Goal: Task Accomplishment & Management: Use online tool/utility

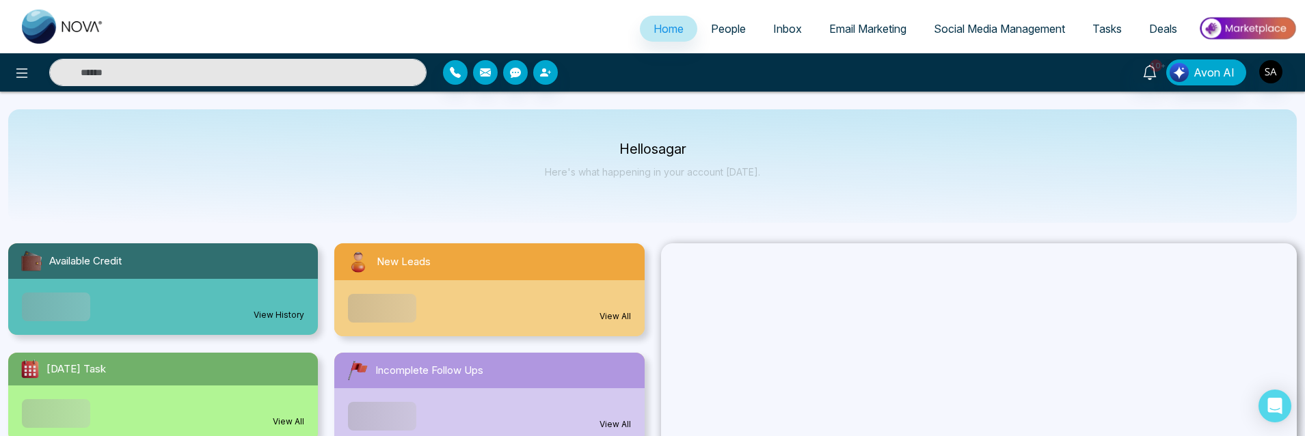
select select "*"
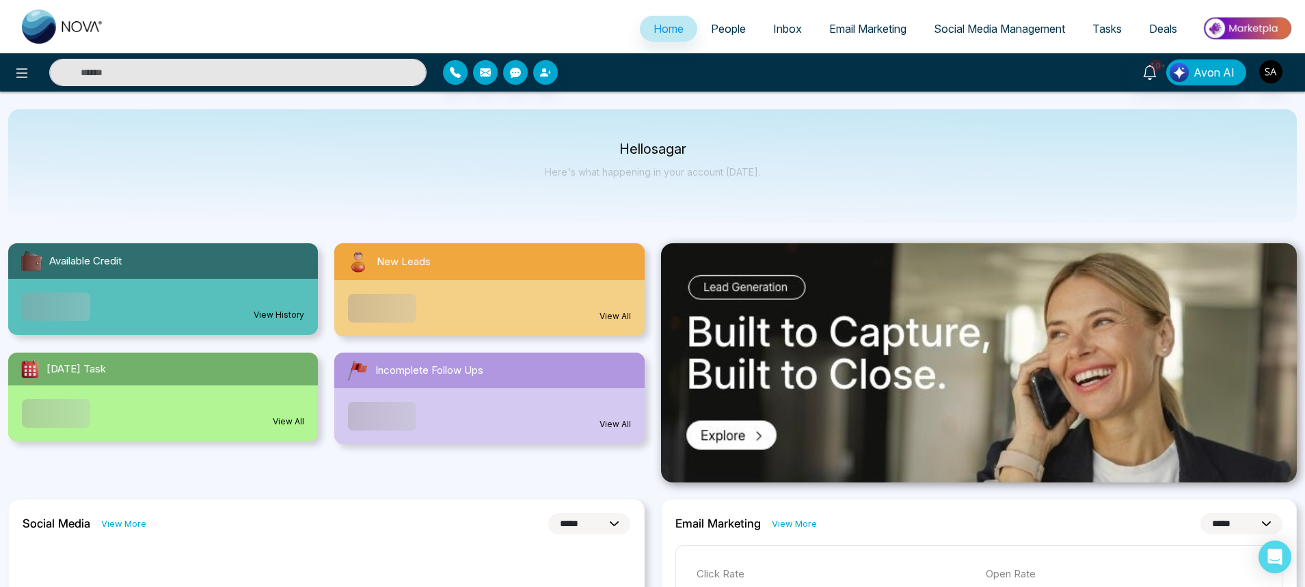
click at [719, 31] on body "**********" at bounding box center [652, 293] width 1305 height 587
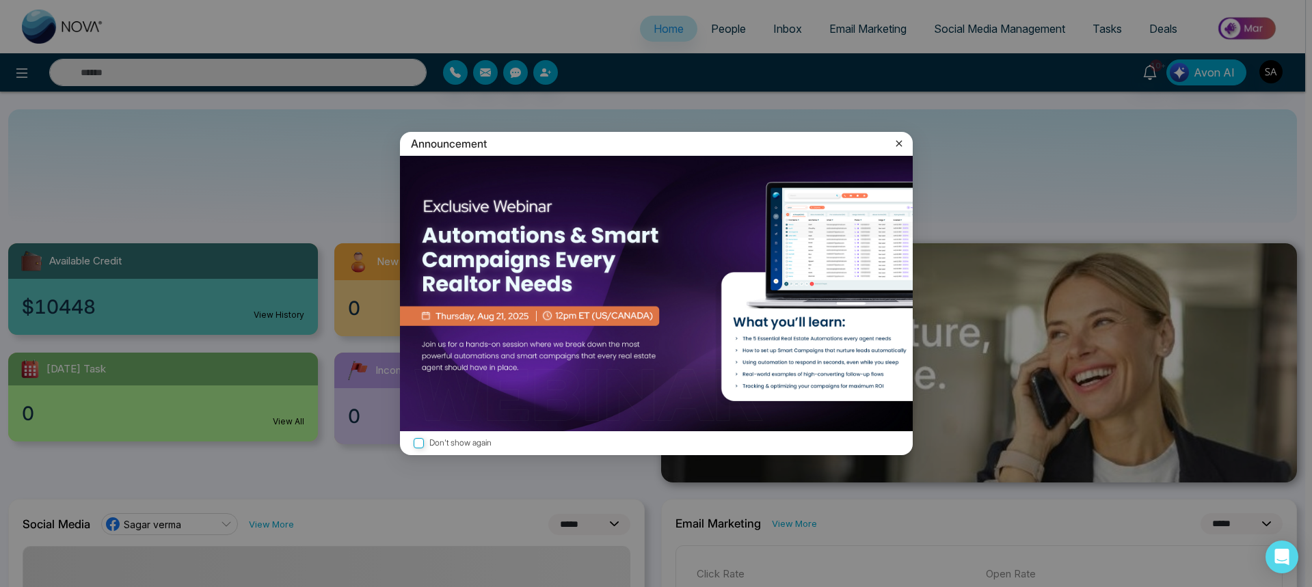
click at [893, 141] on icon at bounding box center [899, 144] width 14 height 14
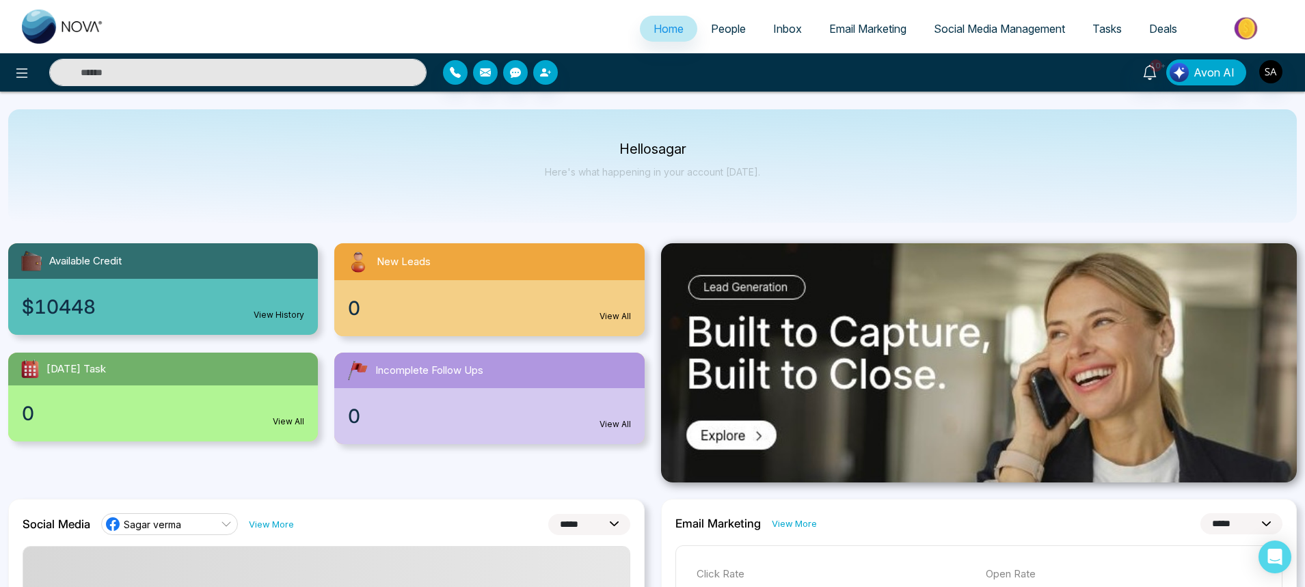
click at [729, 28] on span "People" at bounding box center [728, 29] width 35 height 14
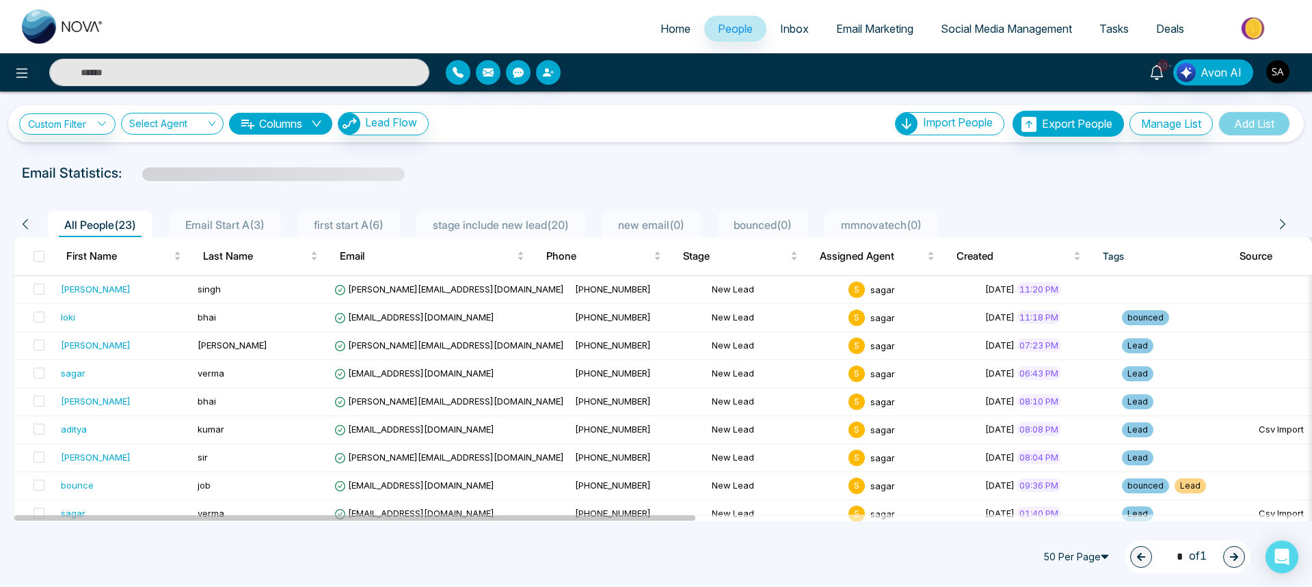
click at [1058, 435] on span "50 Per Page" at bounding box center [1078, 557] width 82 height 22
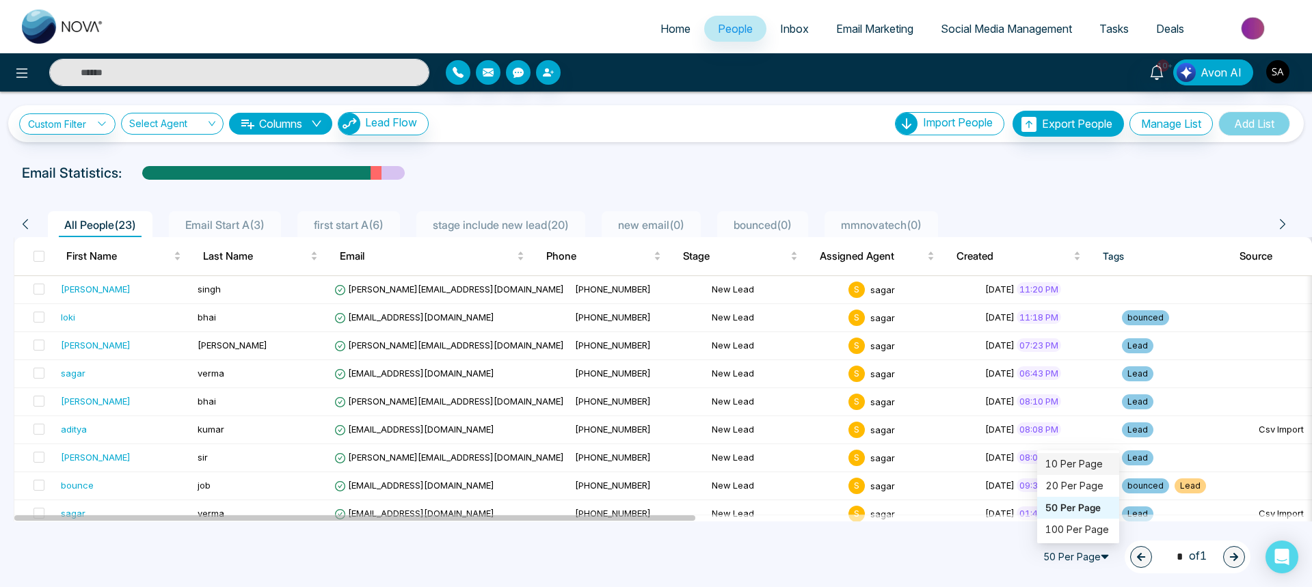
click at [1058, 435] on div "10 Per Page" at bounding box center [1078, 464] width 66 height 15
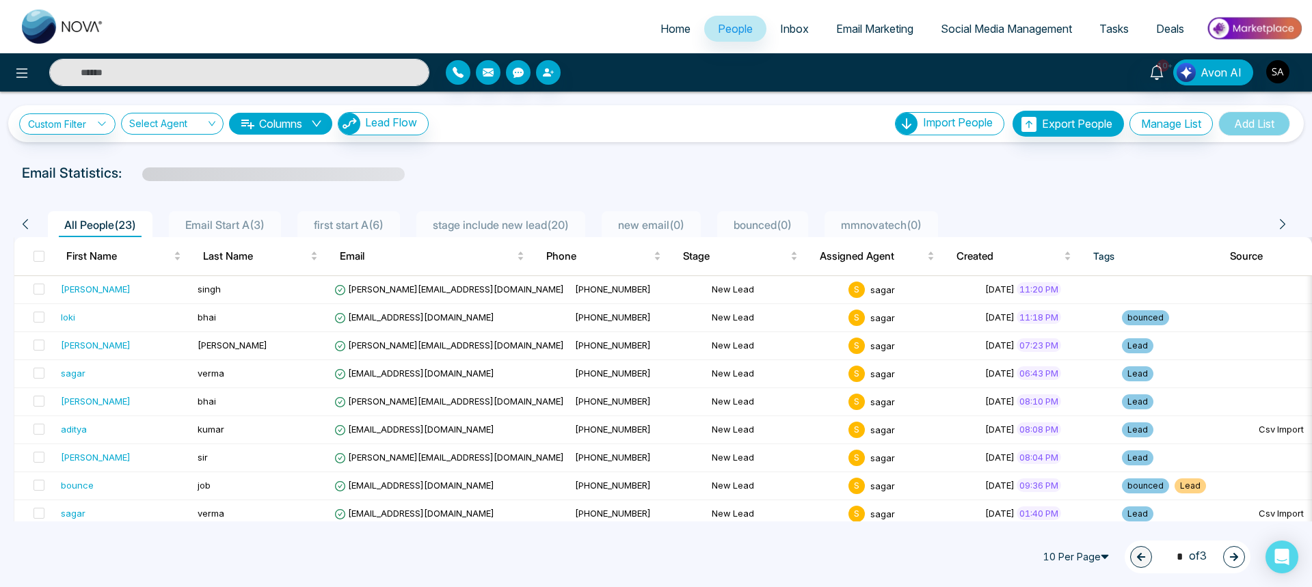
click at [502, 221] on span "stage include new lead ( 20 )" at bounding box center [500, 225] width 147 height 14
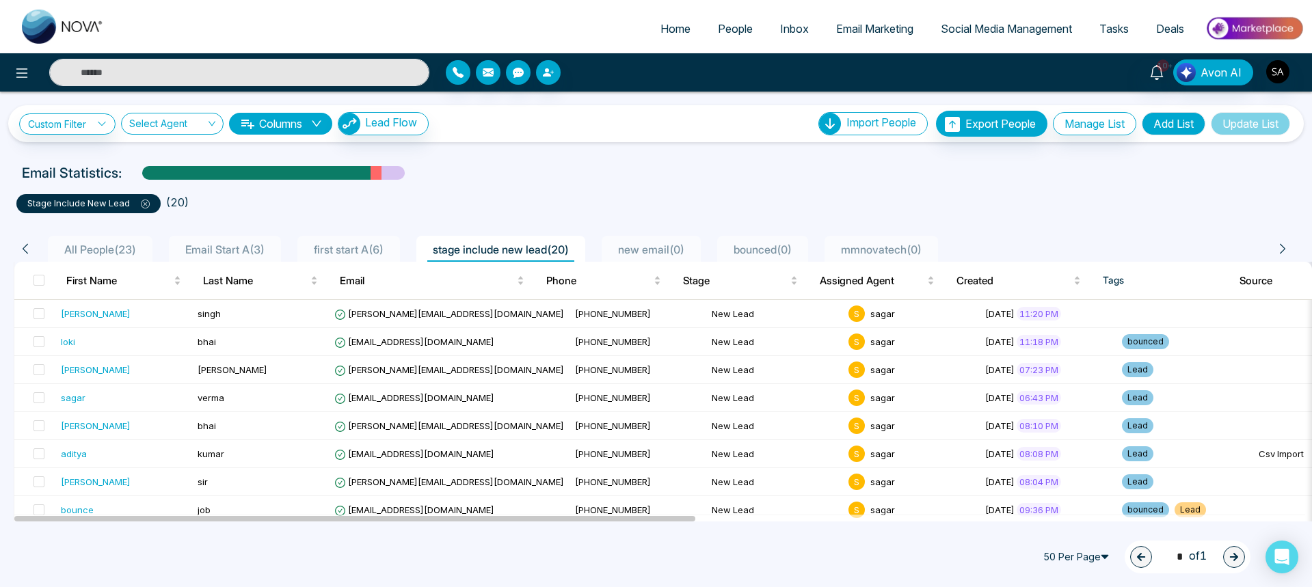
click at [1066, 435] on span "50 Per Page" at bounding box center [1078, 557] width 82 height 22
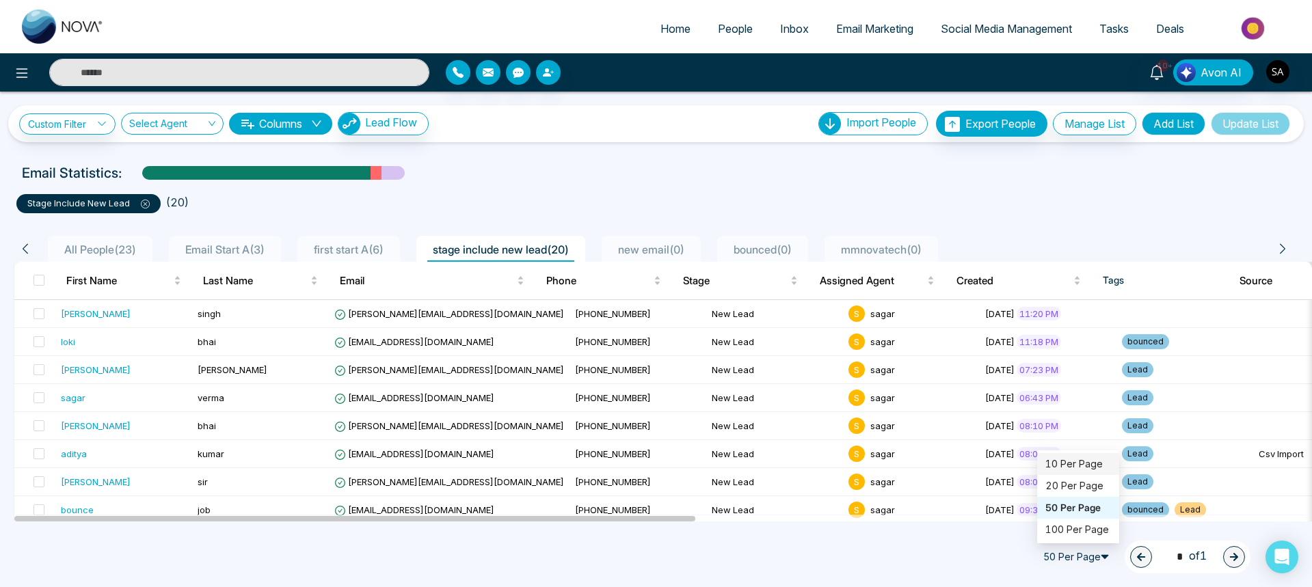
click at [1045, 435] on div "10 Per Page" at bounding box center [1078, 464] width 66 height 15
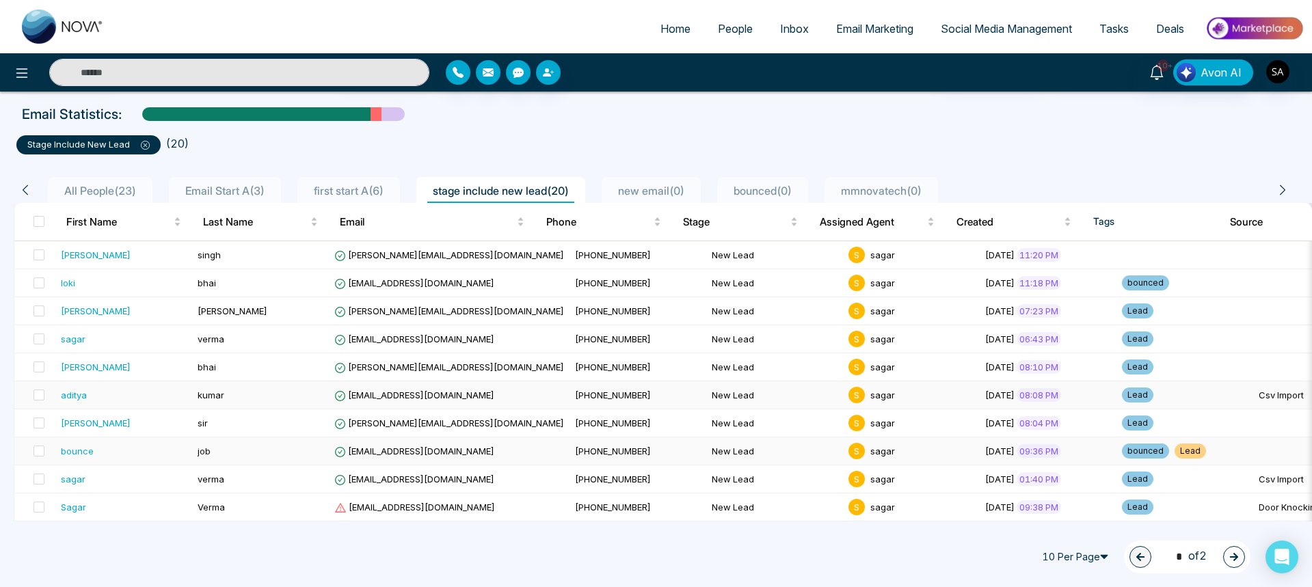
scroll to position [66, 0]
click at [40, 215] on span at bounding box center [38, 220] width 11 height 11
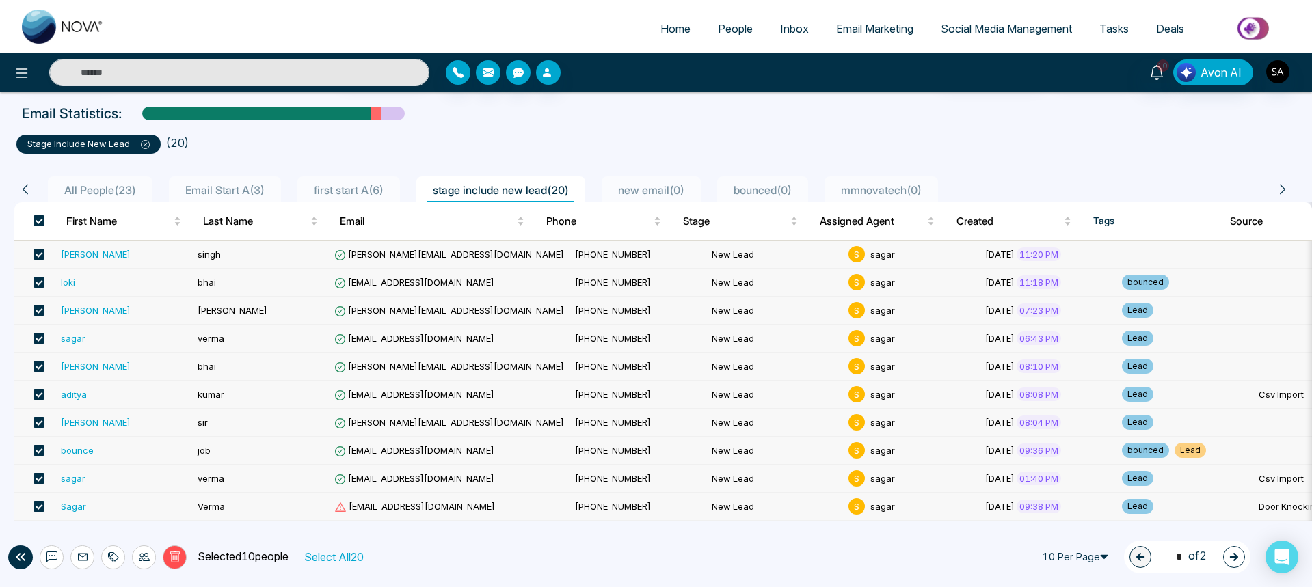
click at [346, 435] on button "Select All 20" at bounding box center [333, 557] width 69 height 18
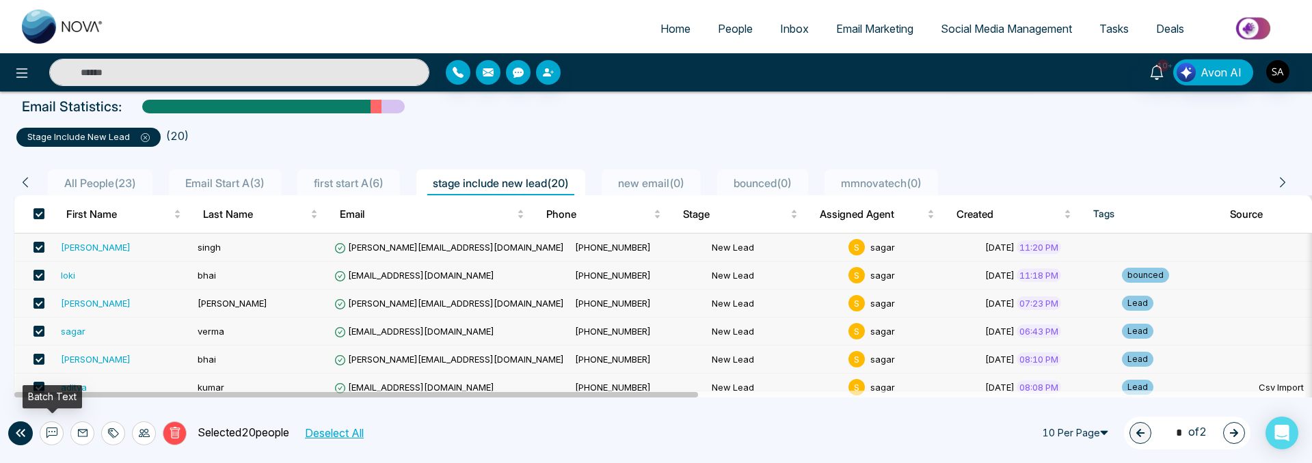
click at [53, 435] on icon at bounding box center [51, 433] width 11 height 11
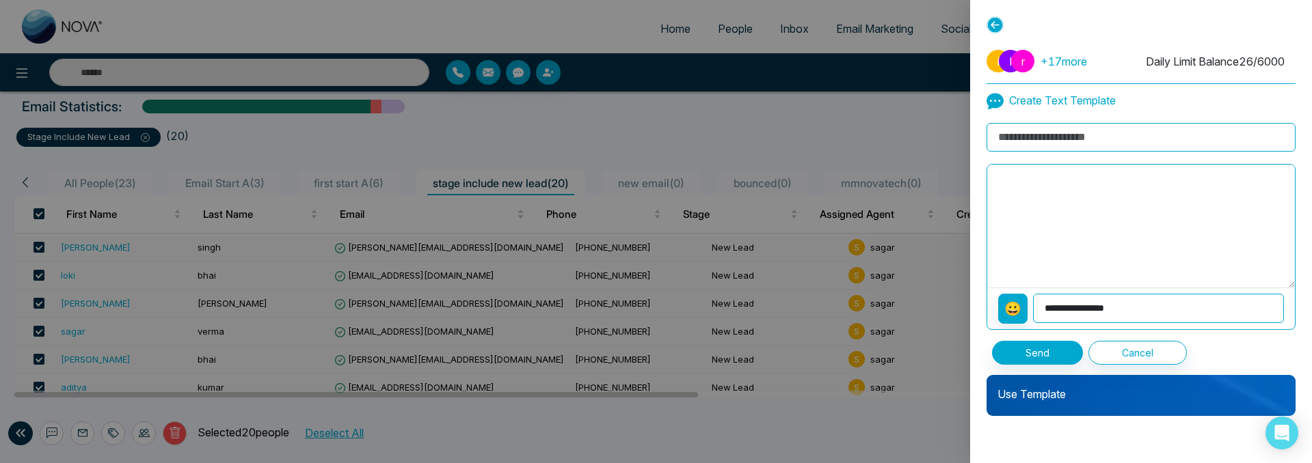
click at [1049, 396] on p "Use Template" at bounding box center [1140, 388] width 309 height 27
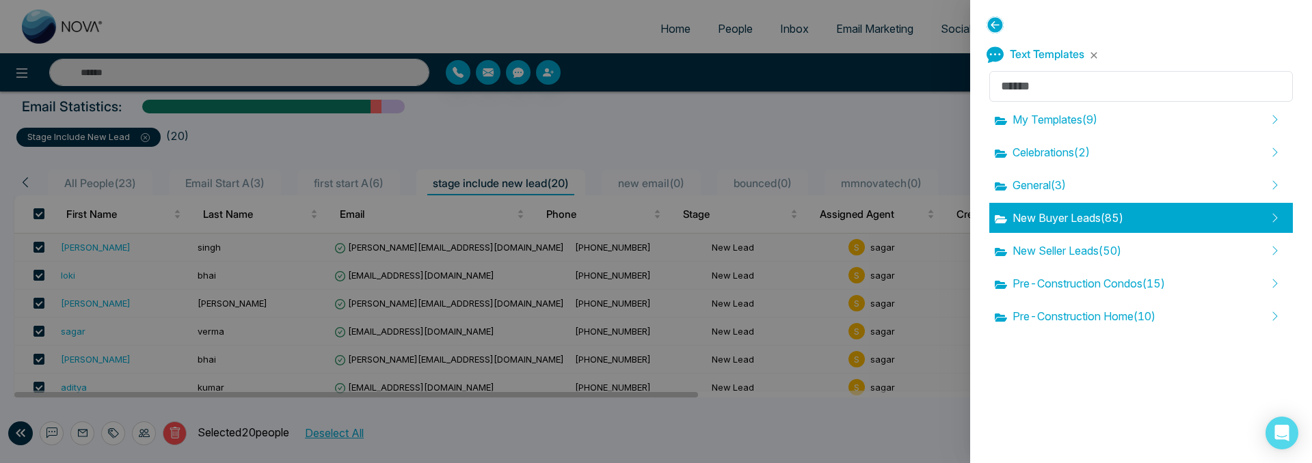
click at [1059, 218] on span "New Buyer Leads ( 85 )" at bounding box center [1059, 218] width 129 height 16
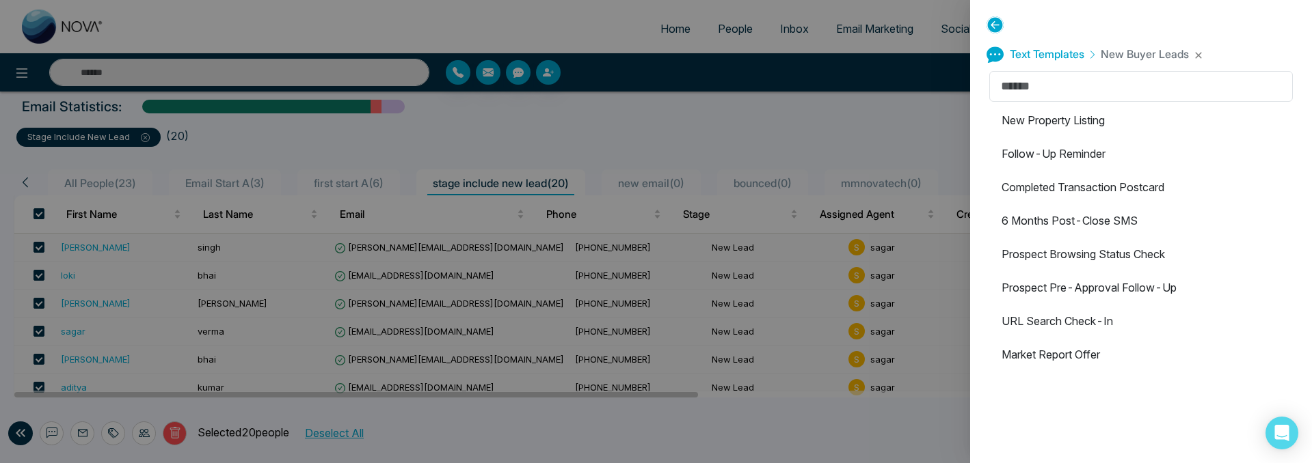
click at [1054, 191] on li "Completed Transaction Postcard" at bounding box center [1141, 187] width 304 height 30
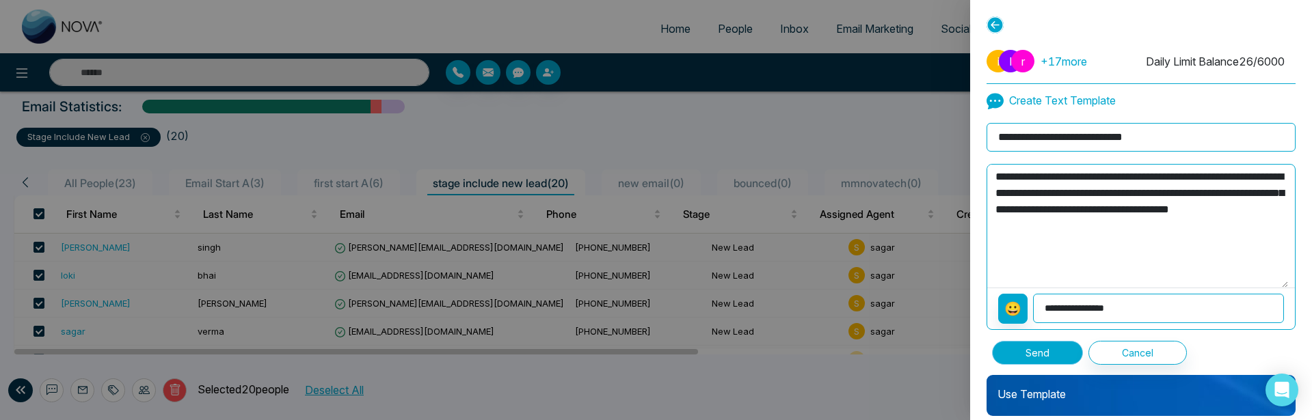
click at [1047, 350] on button "Send" at bounding box center [1037, 353] width 91 height 24
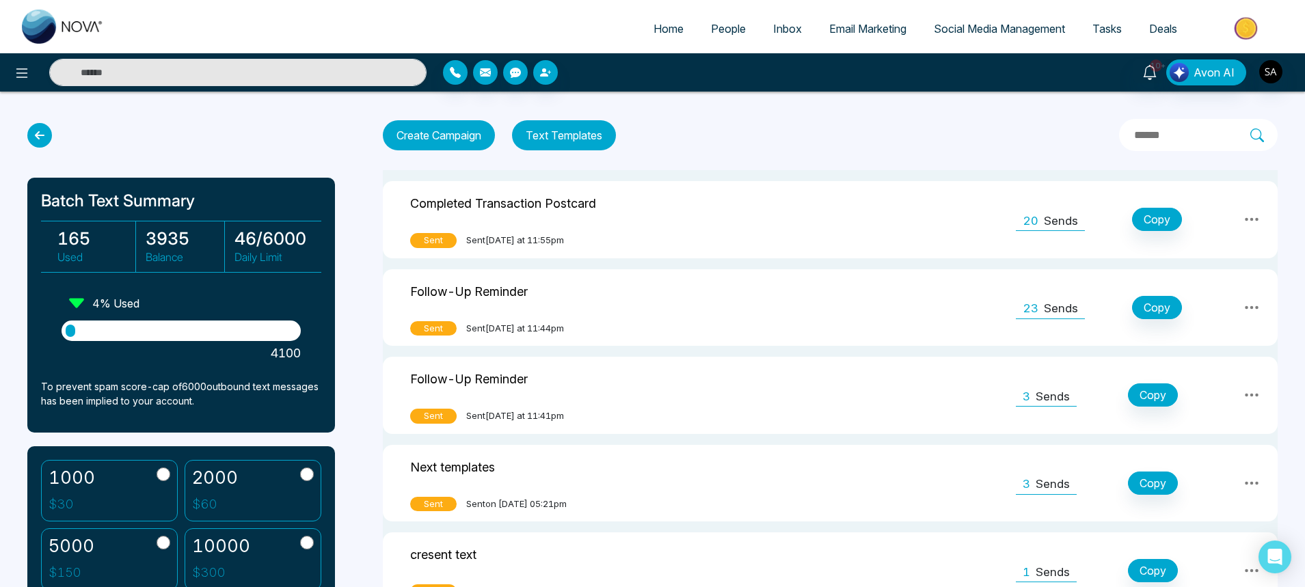
click at [727, 23] on span "People" at bounding box center [728, 29] width 35 height 14
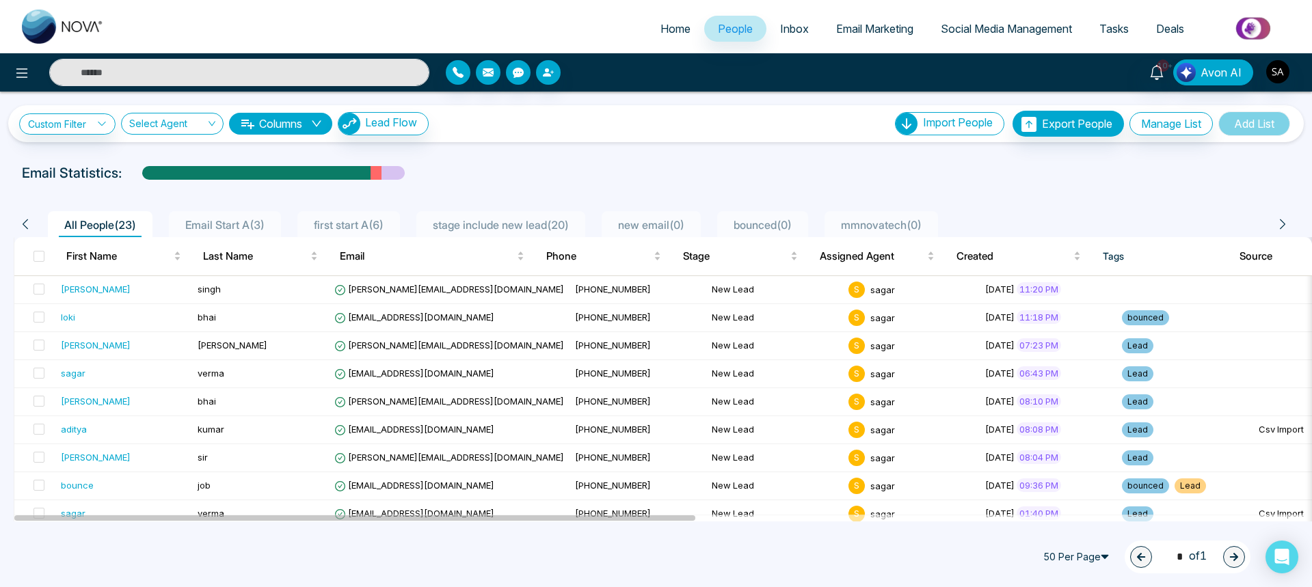
click at [511, 221] on span "stage include new lead ( 20 )" at bounding box center [500, 225] width 147 height 14
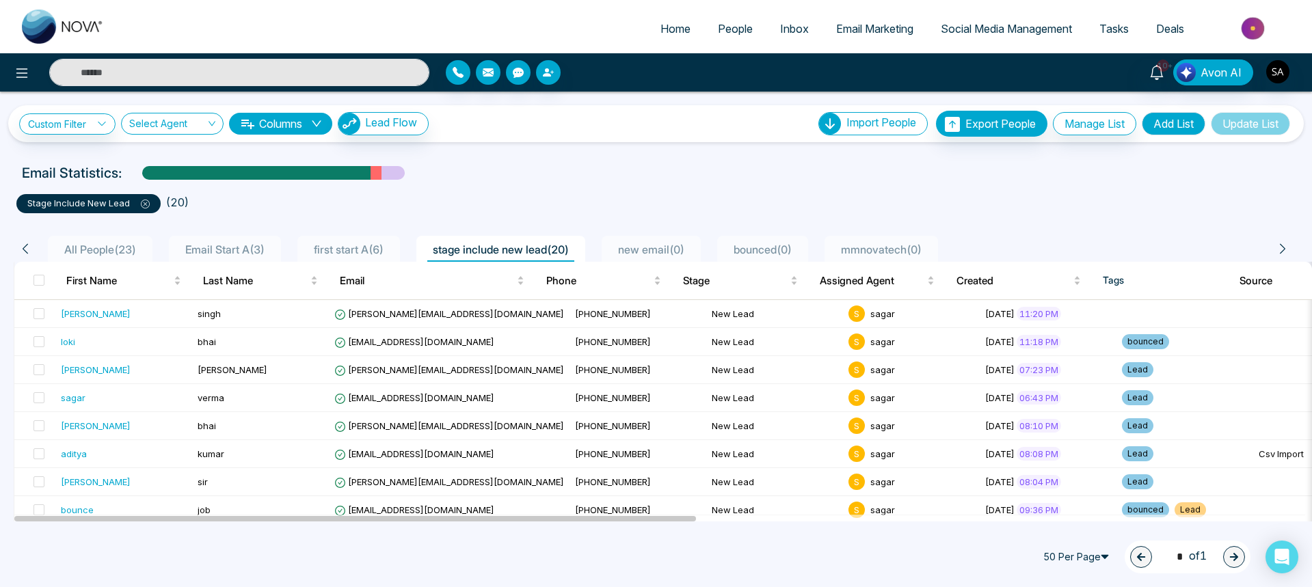
click at [1081, 435] on span "50 Per Page" at bounding box center [1078, 557] width 82 height 22
click at [1054, 435] on div "10 Per Page" at bounding box center [1078, 464] width 66 height 15
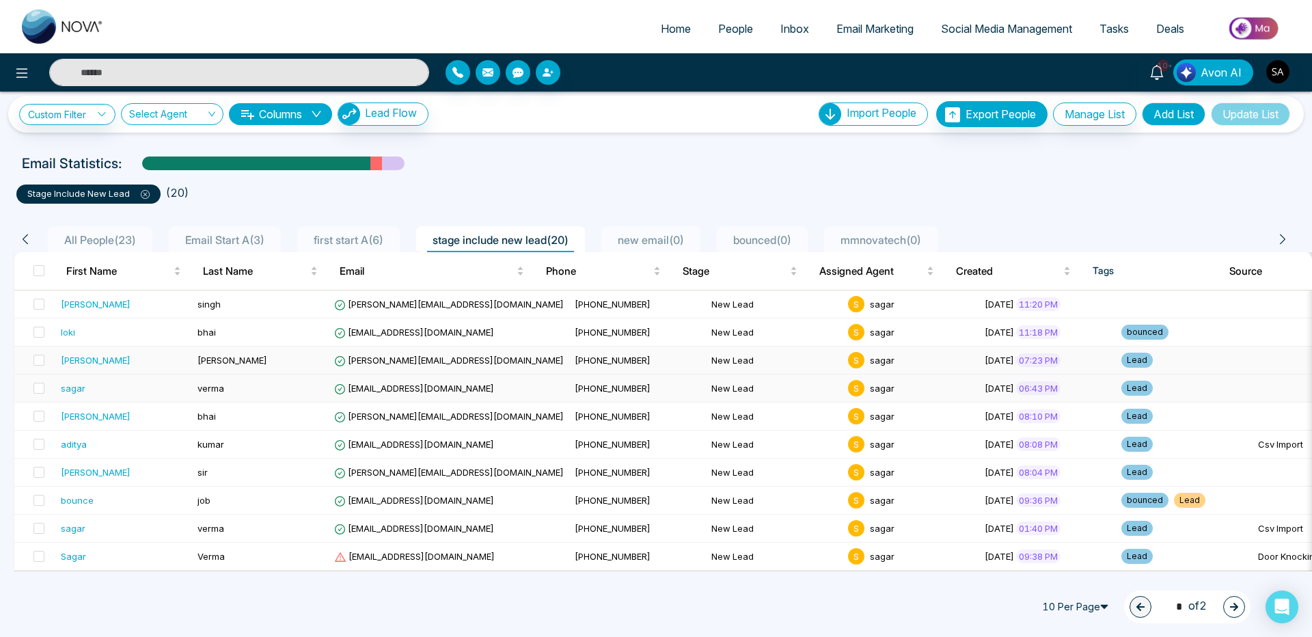
scroll to position [16, 0]
click at [137, 234] on span "All People ( 23 )" at bounding box center [100, 240] width 83 height 14
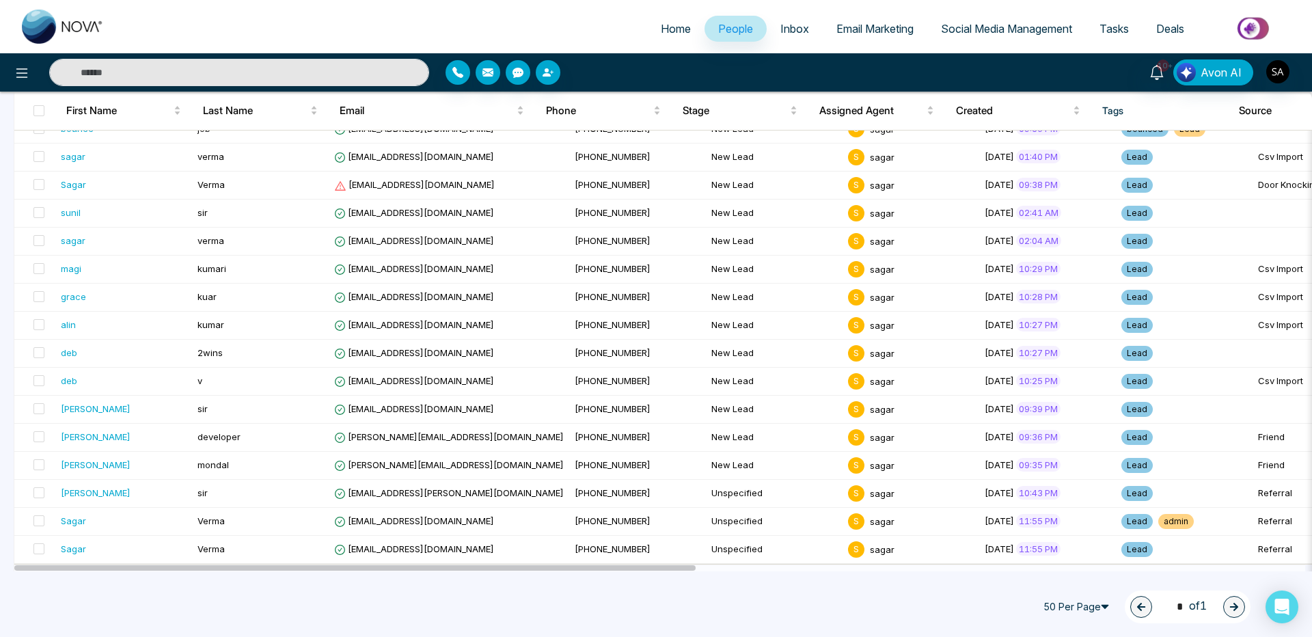
click at [1052, 435] on span "50 Per Page" at bounding box center [1079, 607] width 82 height 22
click at [1055, 435] on div "10 Per Page" at bounding box center [1079, 514] width 66 height 15
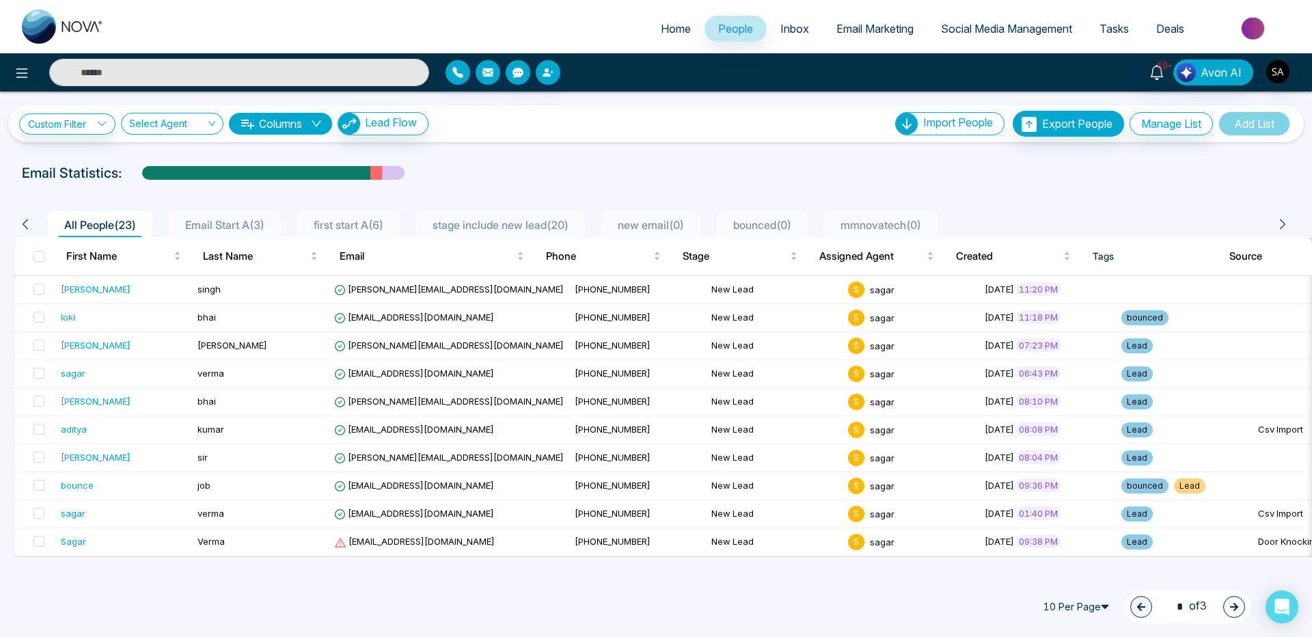
click at [949, 191] on div "All People ( 23 ) Email Start A ( 3 ) first start A ( 6 ) stage include new lea…" at bounding box center [656, 373] width 1296 height 368
drag, startPoint x: 721, startPoint y: 188, endPoint x: 571, endPoint y: 608, distance: 446.3
click at [571, 435] on div "All People ( 23 ) Email Start A ( 3 ) first start A ( 6 ) stage include new lea…" at bounding box center [656, 370] width 1296 height 374
click at [1086, 435] on span "10 Per Page" at bounding box center [1079, 607] width 82 height 22
click at [1060, 435] on div "20 Per Page" at bounding box center [1079, 535] width 66 height 15
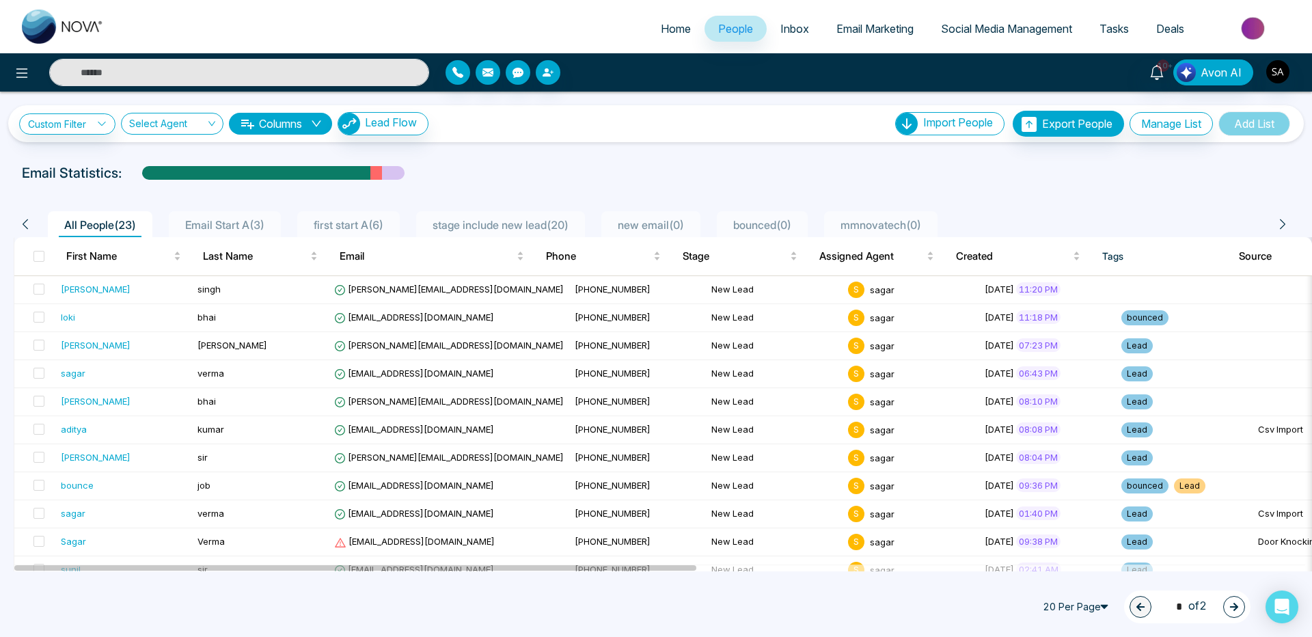
click at [491, 228] on span "stage include new lead ( 20 )" at bounding box center [500, 225] width 147 height 14
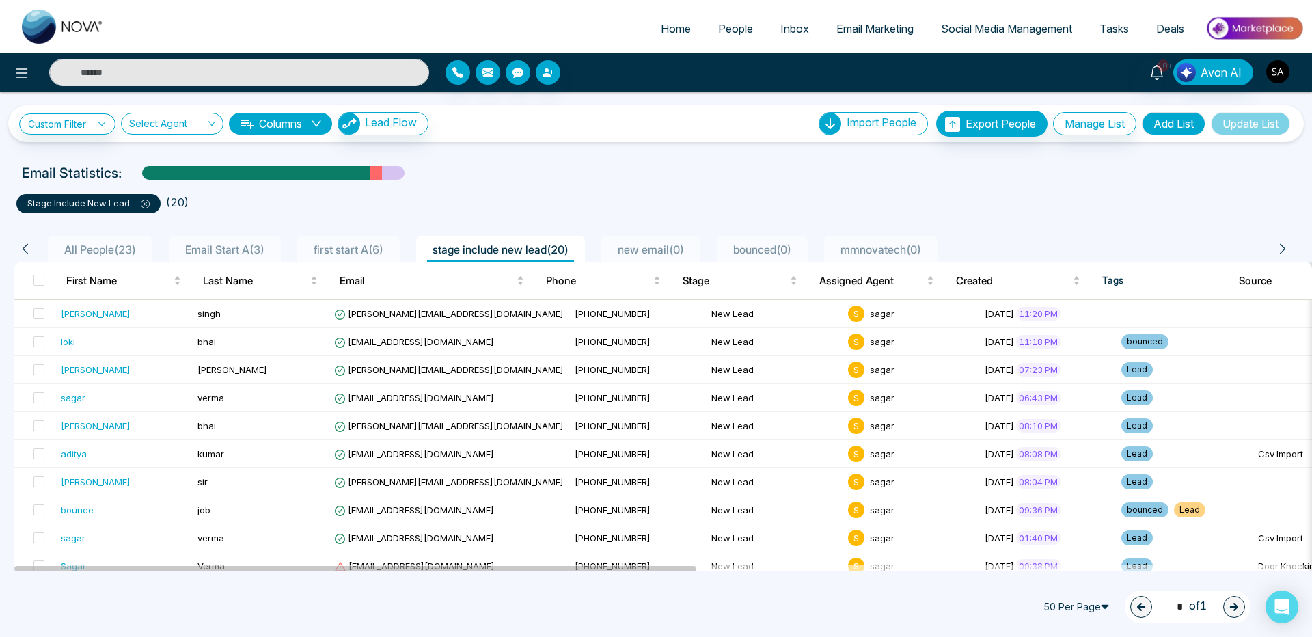
click at [1289, 71] on img "button" at bounding box center [1278, 71] width 23 height 23
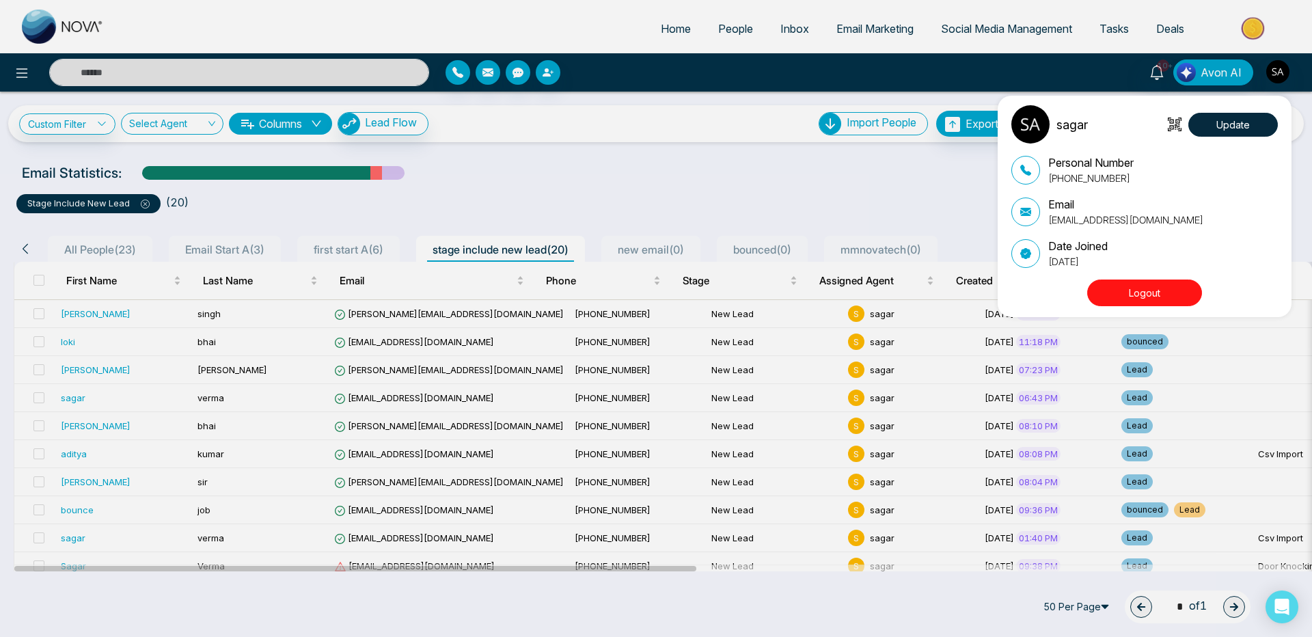
click at [1133, 288] on button "Logout" at bounding box center [1145, 293] width 115 height 27
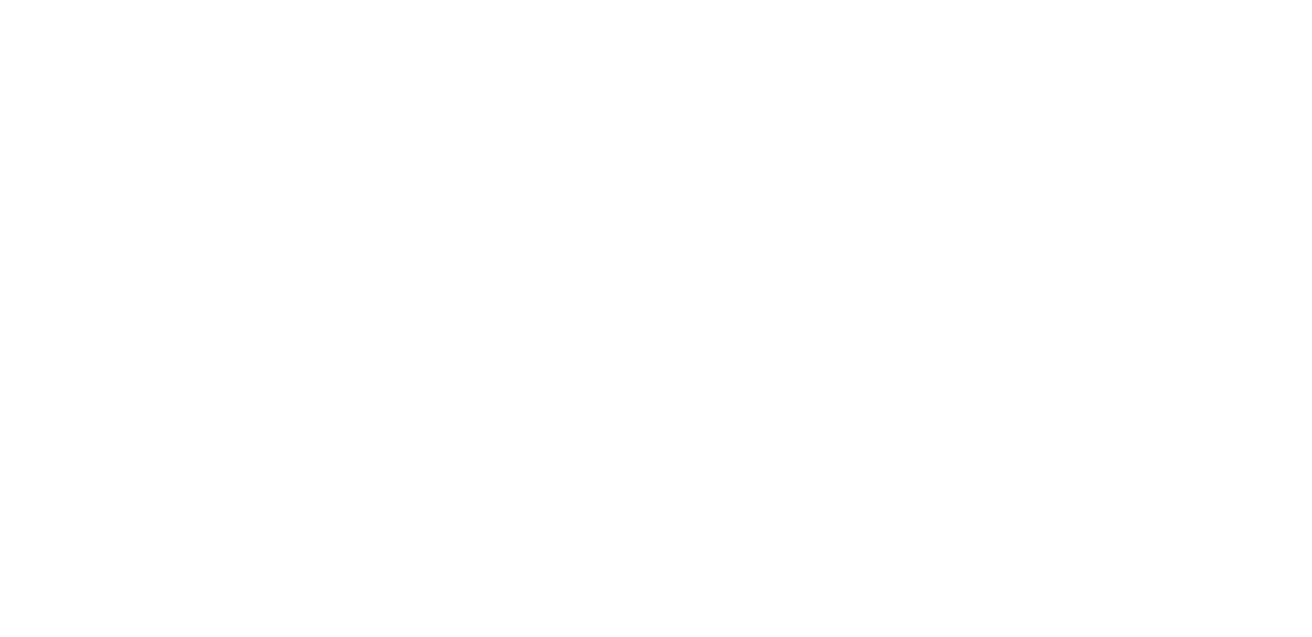
select select "*"
